Goal: Transaction & Acquisition: Purchase product/service

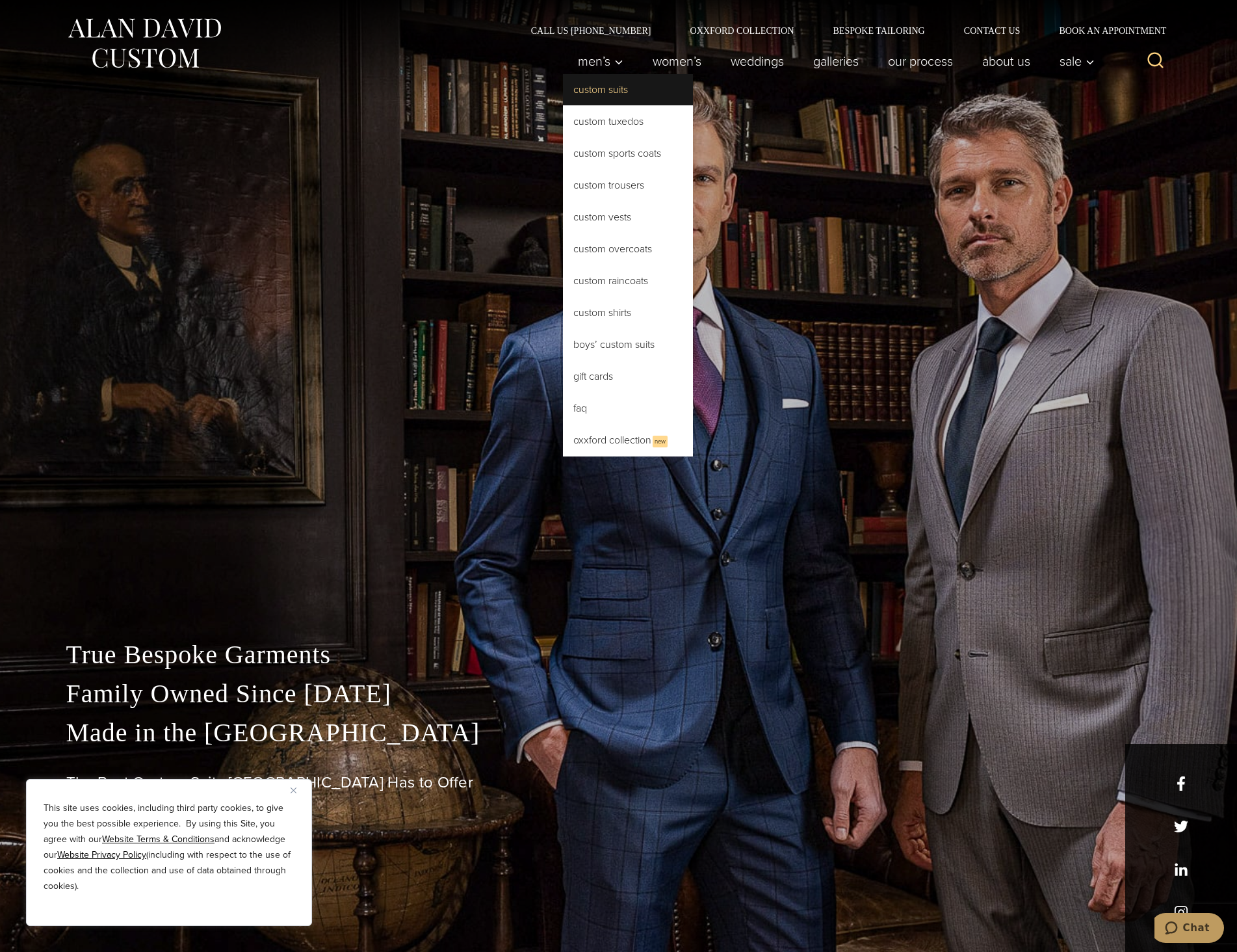
click at [595, 90] on link "Custom Suits" at bounding box center [628, 89] width 130 height 31
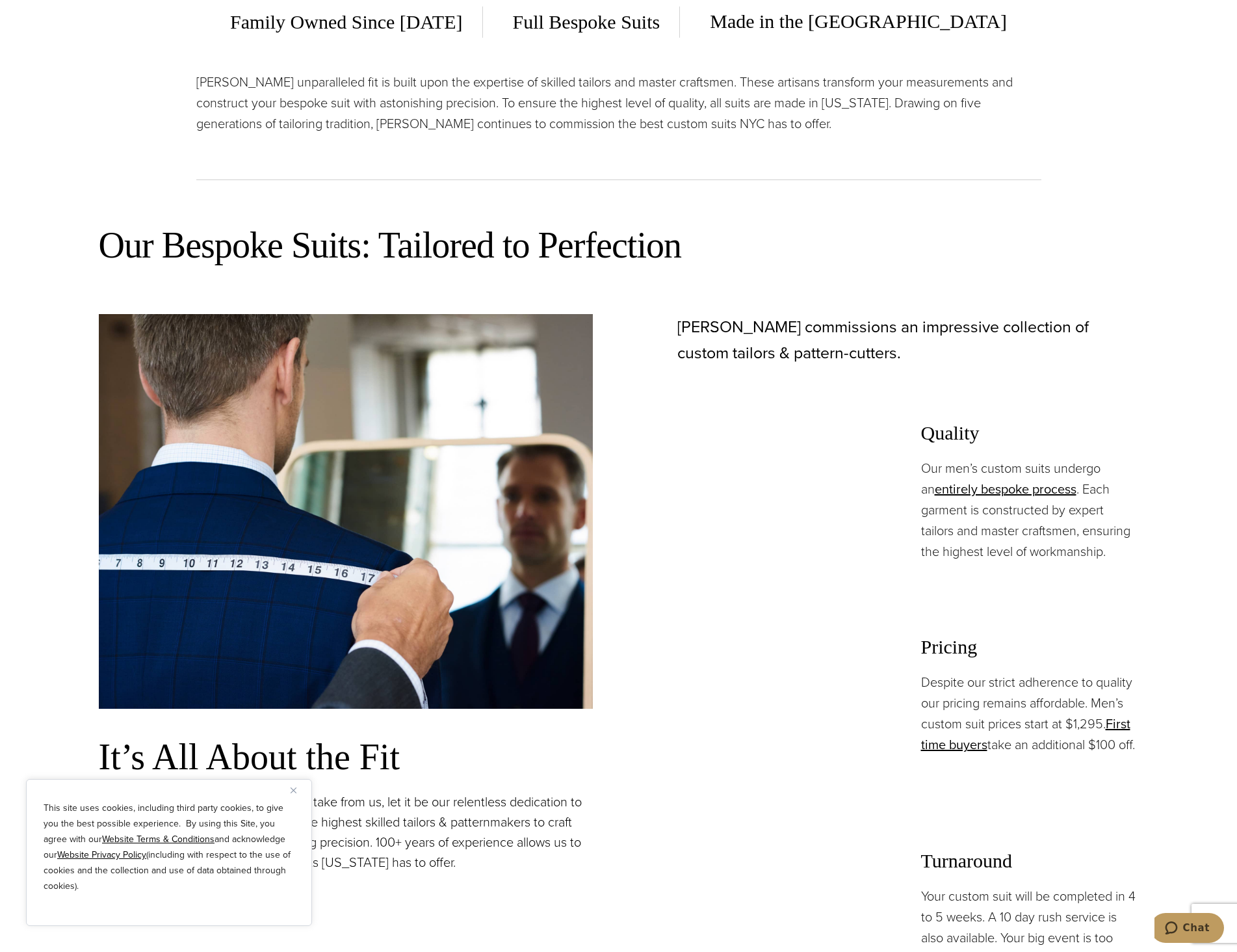
scroll to position [1300, 0]
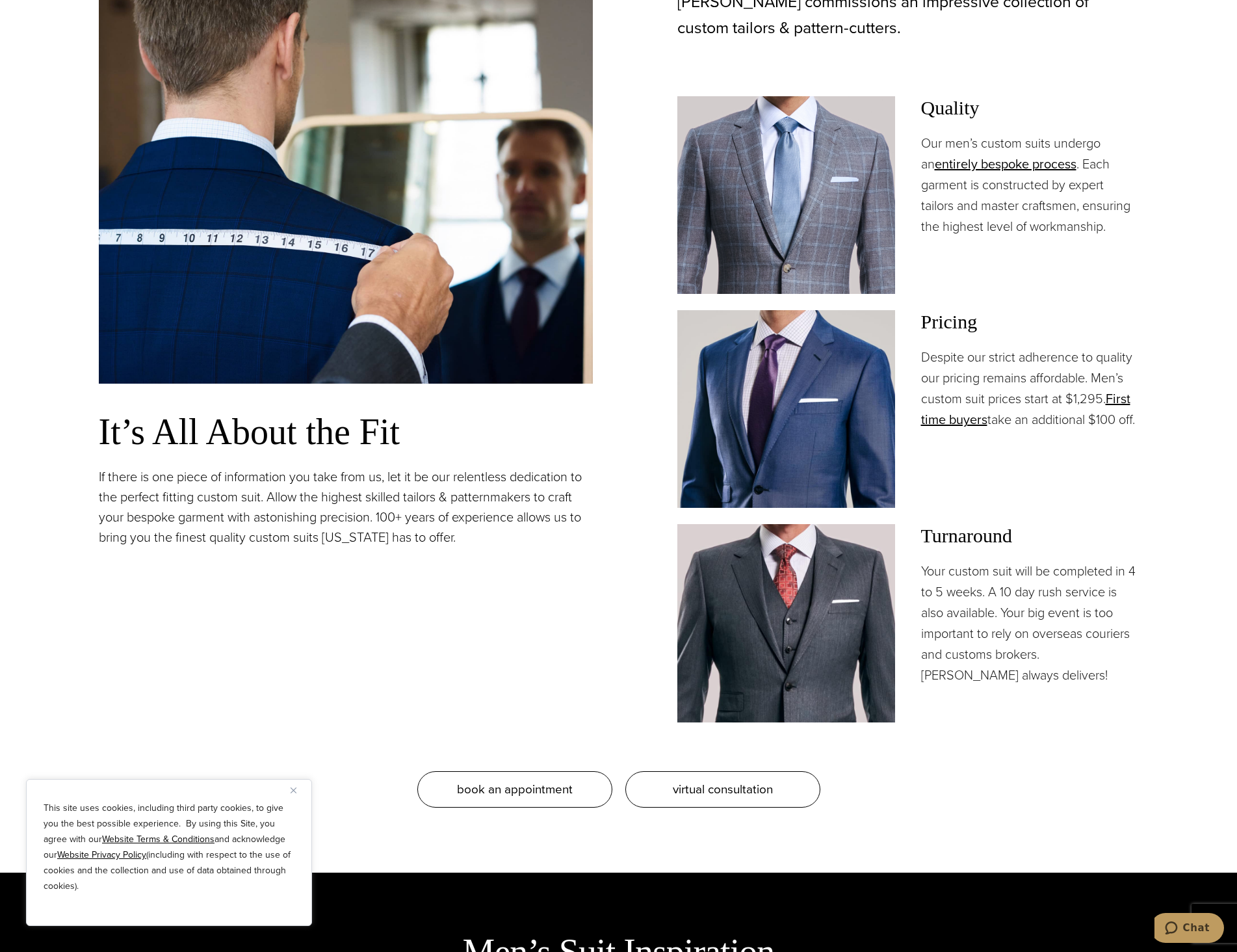
click at [294, 787] on img "Close" at bounding box center [293, 790] width 6 height 6
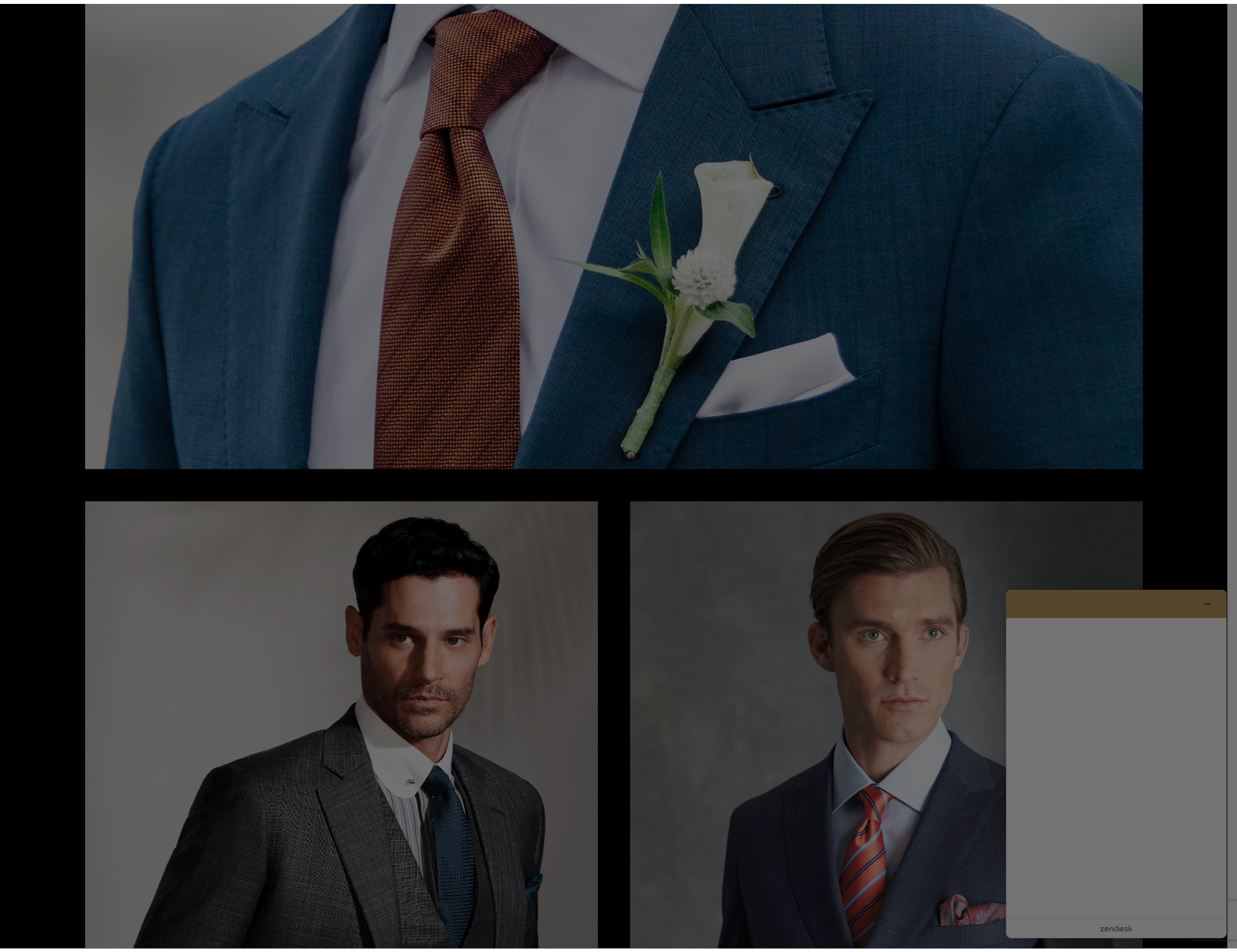
scroll to position [0, 0]
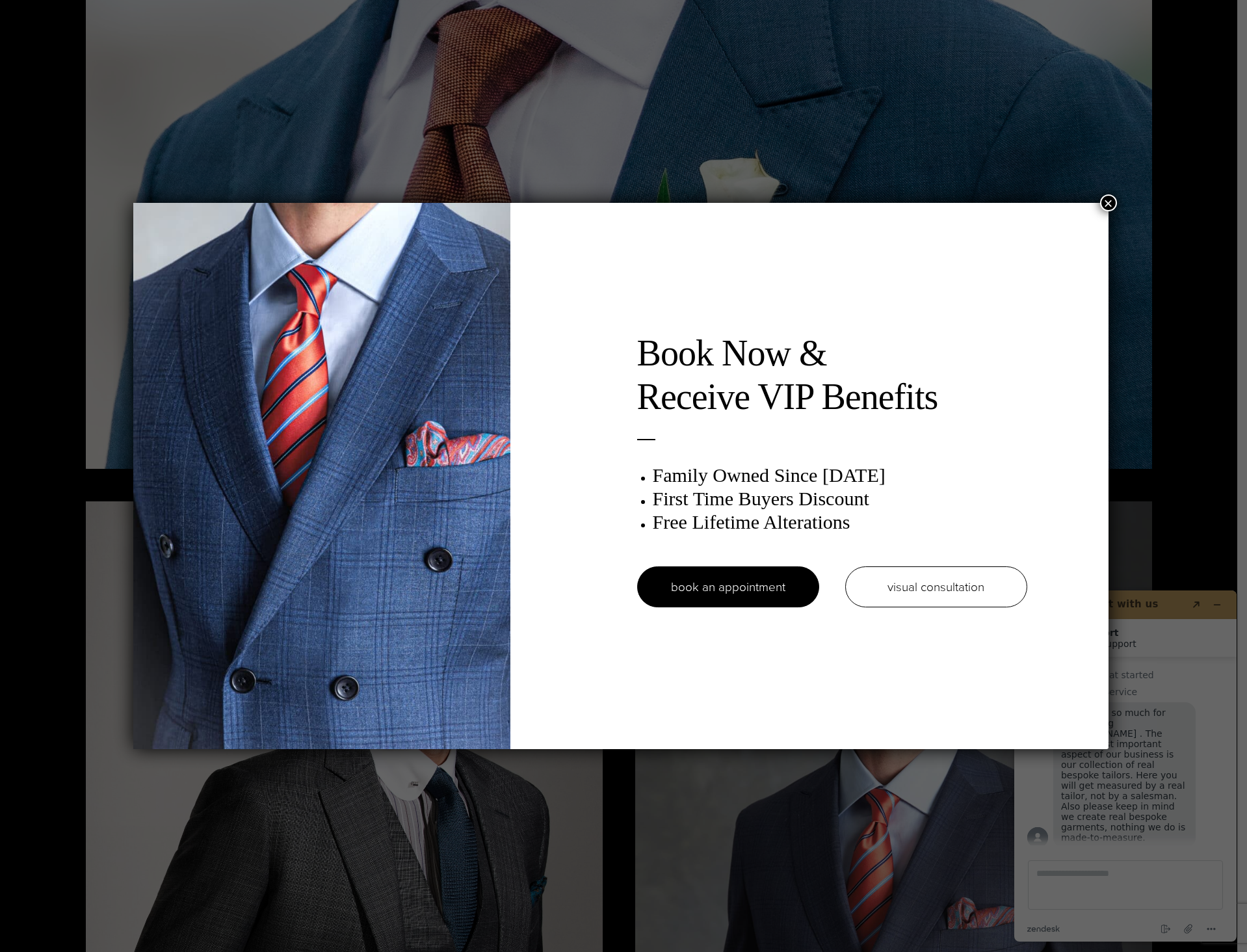
click at [1117, 198] on button "×" at bounding box center [1108, 202] width 17 height 17
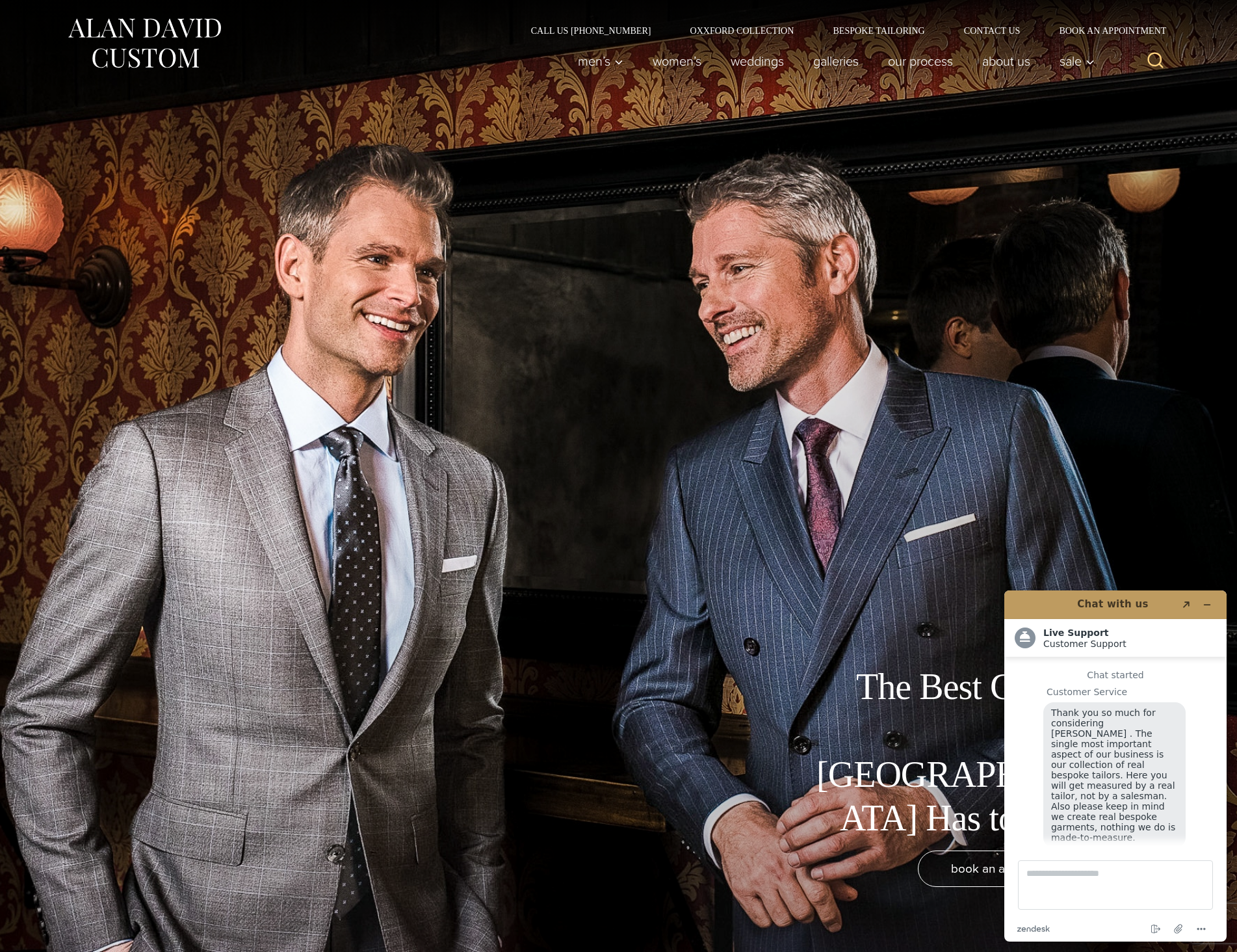
scroll to position [16, 0]
click at [1094, 883] on textarea "Type a message here..." at bounding box center [1116, 885] width 195 height 50
click at [1211, 609] on button "Minimize widget" at bounding box center [1208, 604] width 21 height 18
